Goal: Navigation & Orientation: Find specific page/section

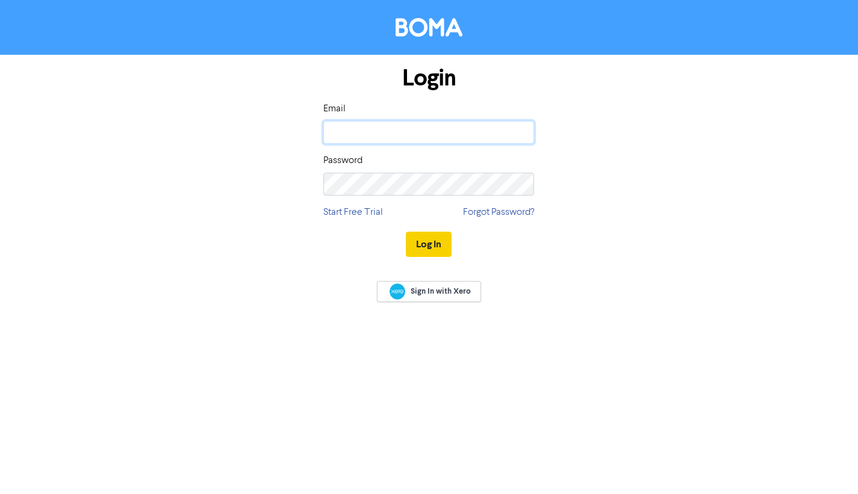
type input "[PERSON_NAME][EMAIL_ADDRESS][DOMAIN_NAME]"
click at [429, 247] on button "Log In" at bounding box center [429, 244] width 46 height 25
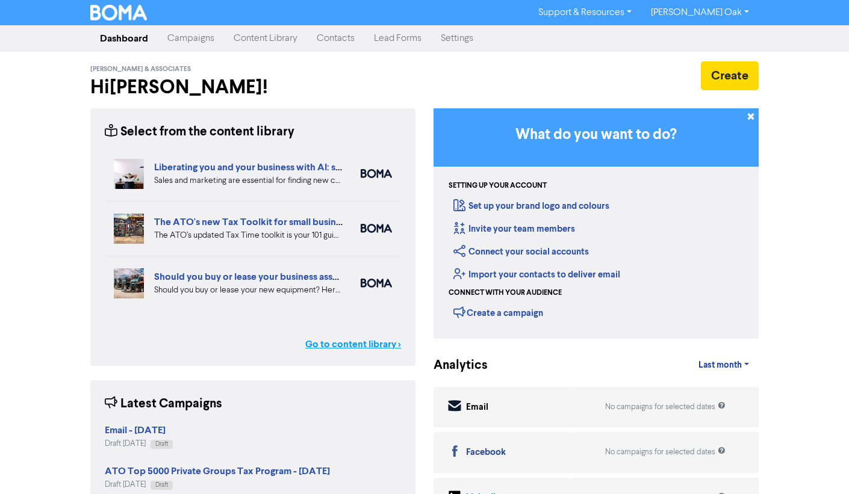
click at [343, 348] on link "Go to content library >" at bounding box center [353, 344] width 96 height 14
